Goal: Use online tool/utility: Use online tool/utility

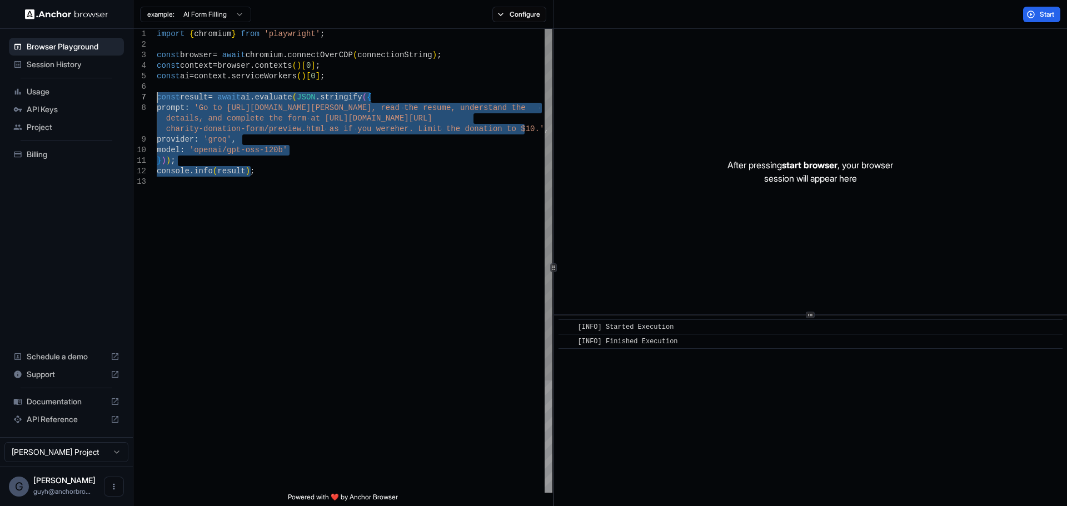
drag, startPoint x: 376, startPoint y: 243, endPoint x: 77, endPoint y: 92, distance: 334.8
click at [157, 92] on div "import { chromium } from 'playwright' ; const browser = await chromium . connec…" at bounding box center [355, 335] width 396 height 612
type textarea "**********"
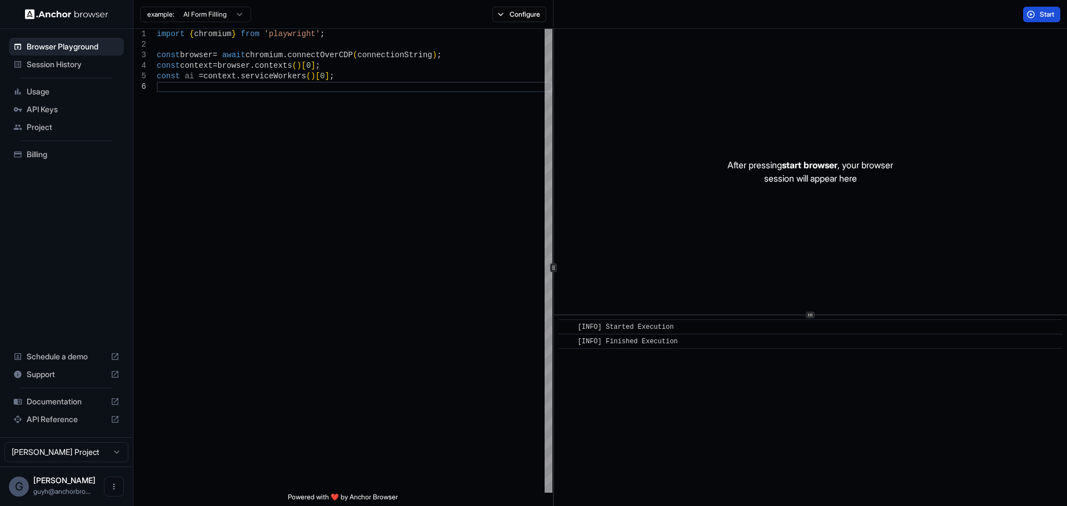
click at [1040, 12] on span "Start" at bounding box center [1048, 14] width 16 height 9
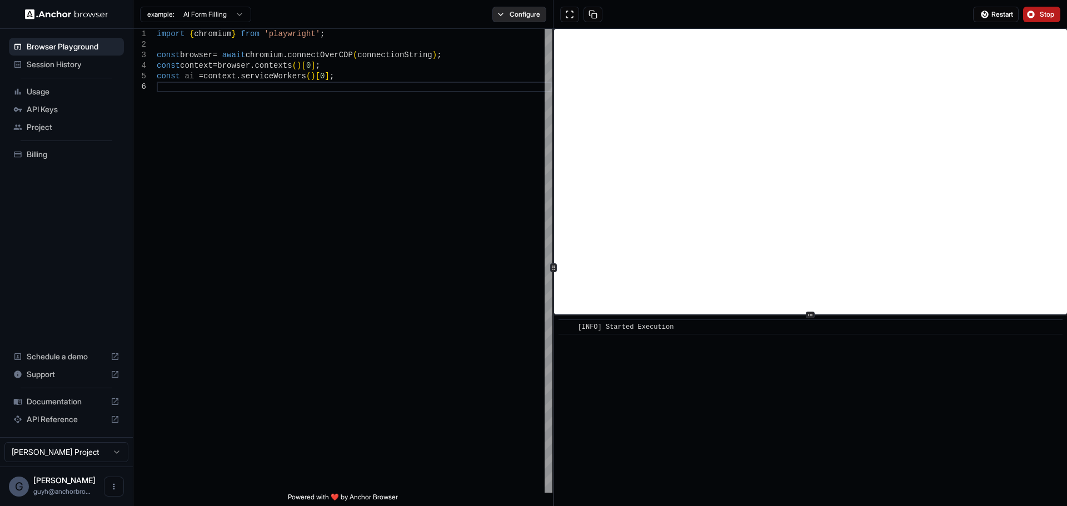
click at [532, 16] on button "Configure" at bounding box center [519, 15] width 54 height 16
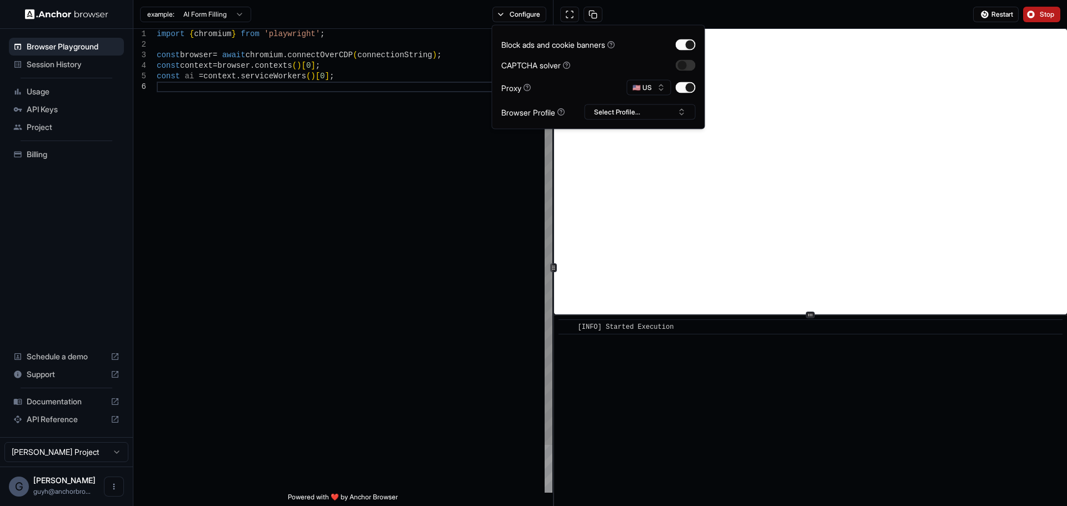
click at [413, 143] on div "import { chromium } from 'playwright' ; const browser = await chromium . connec…" at bounding box center [355, 287] width 396 height 517
